Goal: Task Accomplishment & Management: Complete application form

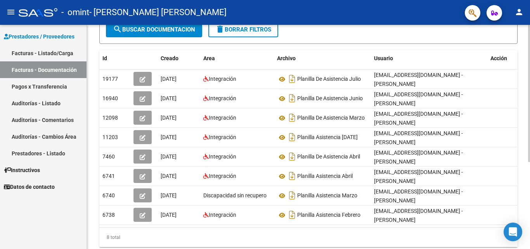
scroll to position [114, 0]
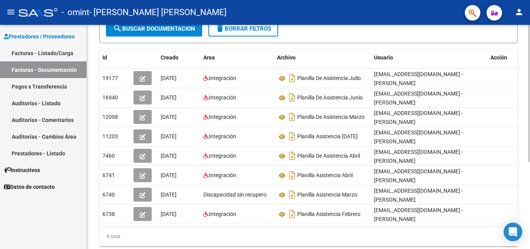
click at [522, 155] on div "PRESTADORES -> Comprobantes - Documentación Respaldatoria cloud_download Export…" at bounding box center [309, 90] width 445 height 359
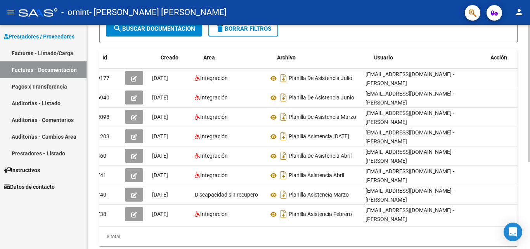
scroll to position [0, 0]
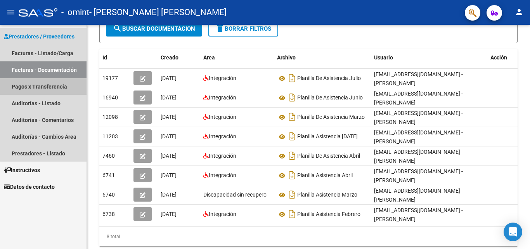
click at [54, 89] on link "Pagos x Transferencia" at bounding box center [43, 86] width 86 height 17
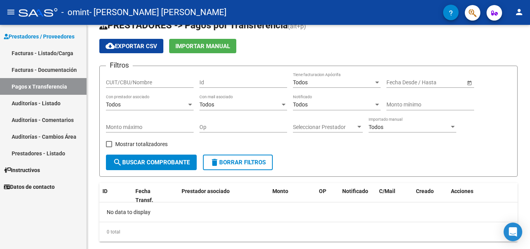
scroll to position [36, 0]
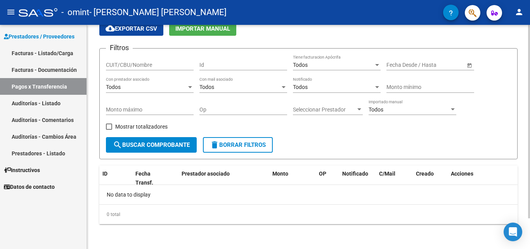
click at [529, 173] on div at bounding box center [529, 151] width 2 height 193
click at [529, 223] on div at bounding box center [529, 151] width 2 height 193
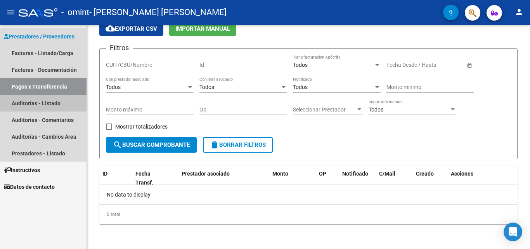
click at [21, 102] on link "Auditorías - Listado" at bounding box center [43, 103] width 86 height 17
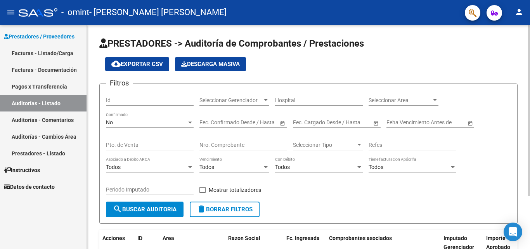
click at [529, 68] on div at bounding box center [529, 110] width 2 height 171
click at [64, 48] on link "Facturas - Listado/Carga" at bounding box center [43, 53] width 86 height 17
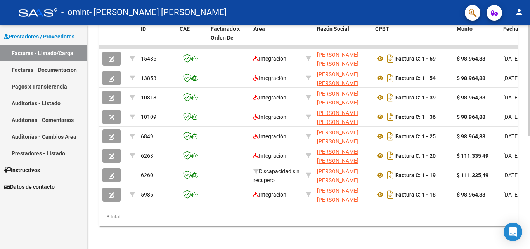
scroll to position [219, 0]
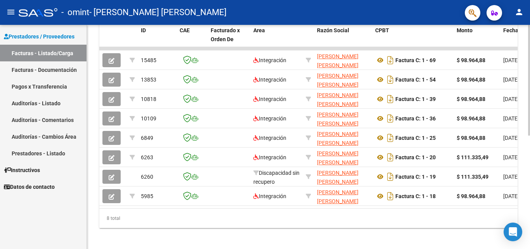
click at [529, 195] on div at bounding box center [529, 191] width 2 height 111
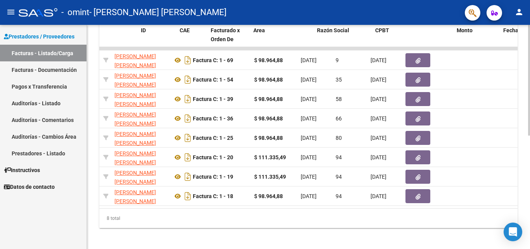
scroll to position [0, 0]
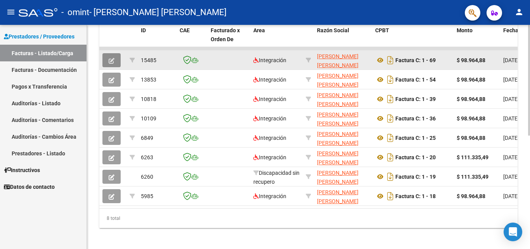
click at [106, 53] on button "button" at bounding box center [111, 60] width 18 height 14
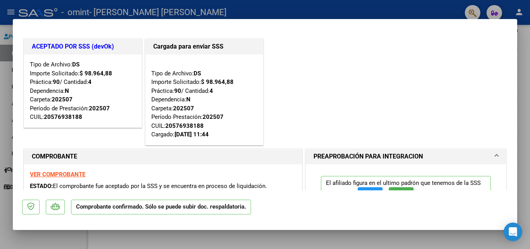
click at [522, 60] on div at bounding box center [265, 124] width 530 height 249
type input "$ 0,00"
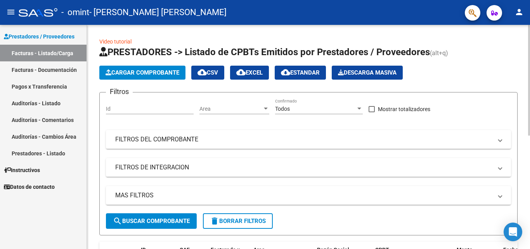
click at [513, 20] on div "menu - omint - [PERSON_NAME] [PERSON_NAME] person Prestadores / Proveedores Fac…" at bounding box center [265, 124] width 530 height 249
